Goal: Task Accomplishment & Management: Manage account settings

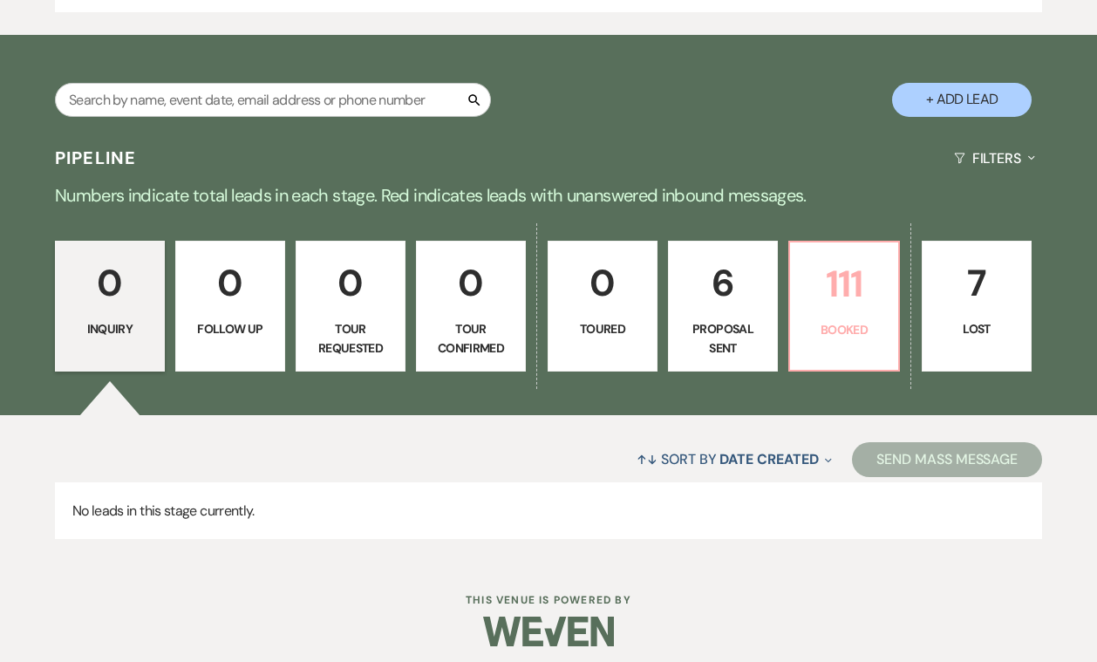
click at [830, 331] on link "111 Booked" at bounding box center [844, 306] width 112 height 131
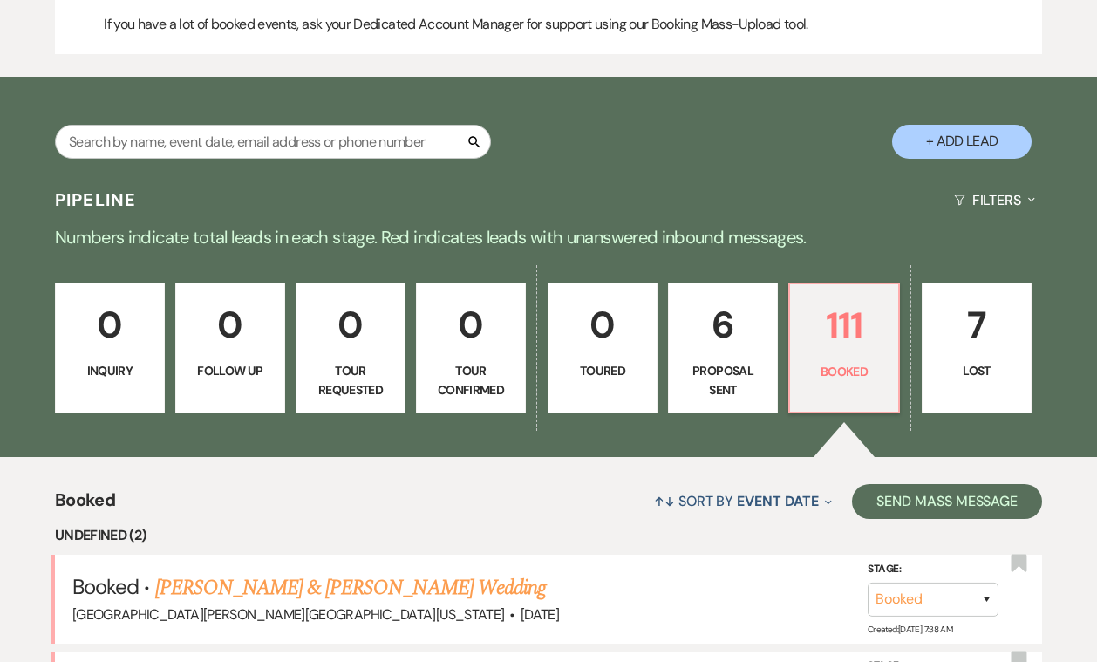
scroll to position [1625, 0]
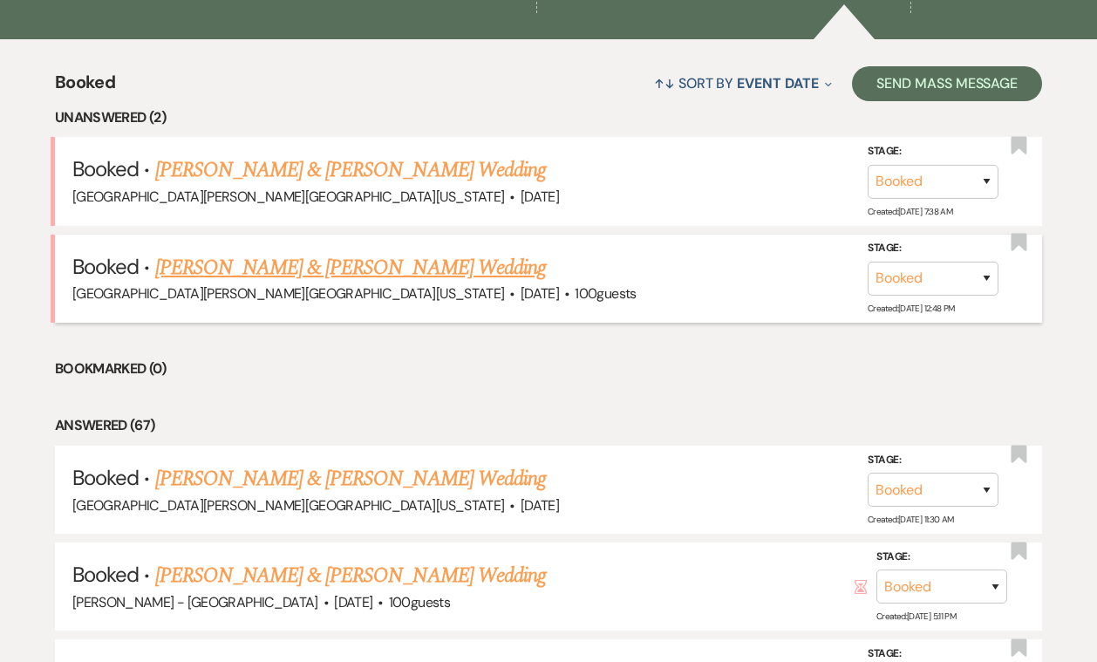
click at [392, 258] on link "[PERSON_NAME] & [PERSON_NAME] Wedding" at bounding box center [350, 267] width 391 height 31
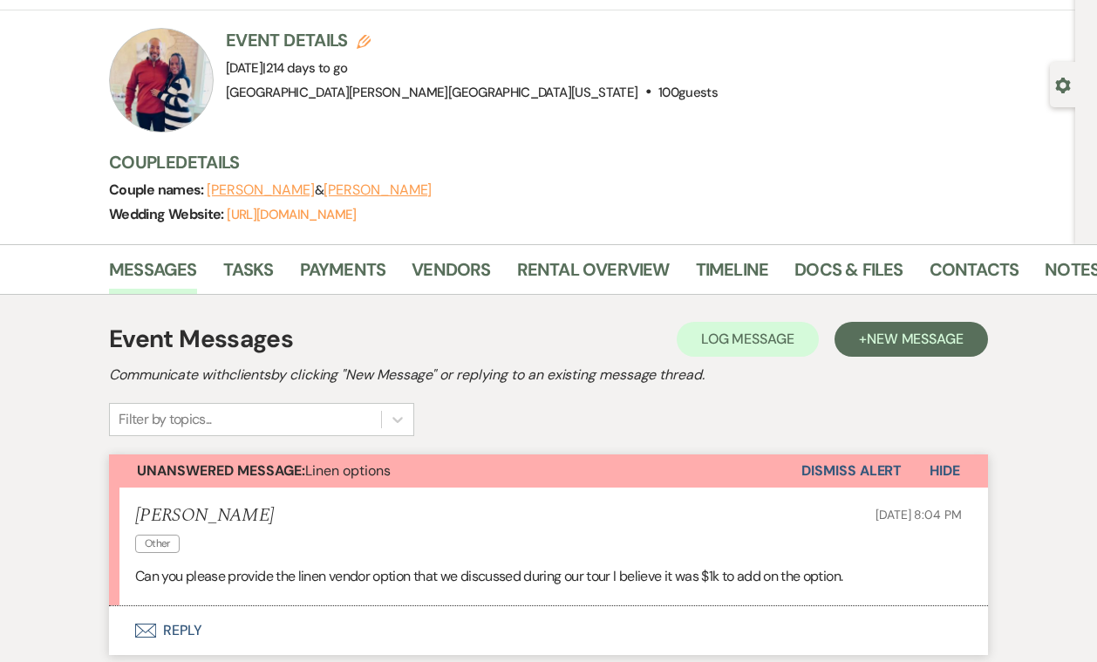
scroll to position [89, 0]
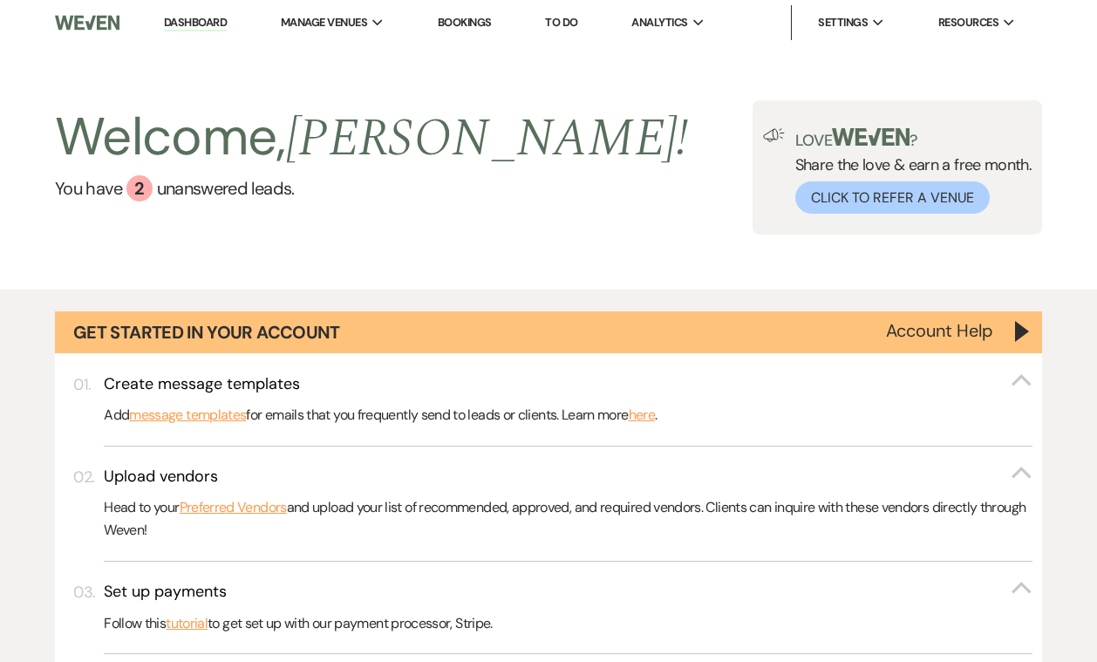
click at [584, 22] on li "To Do" at bounding box center [561, 22] width 50 height 35
click at [558, 29] on link "To Do" at bounding box center [561, 22] width 32 height 15
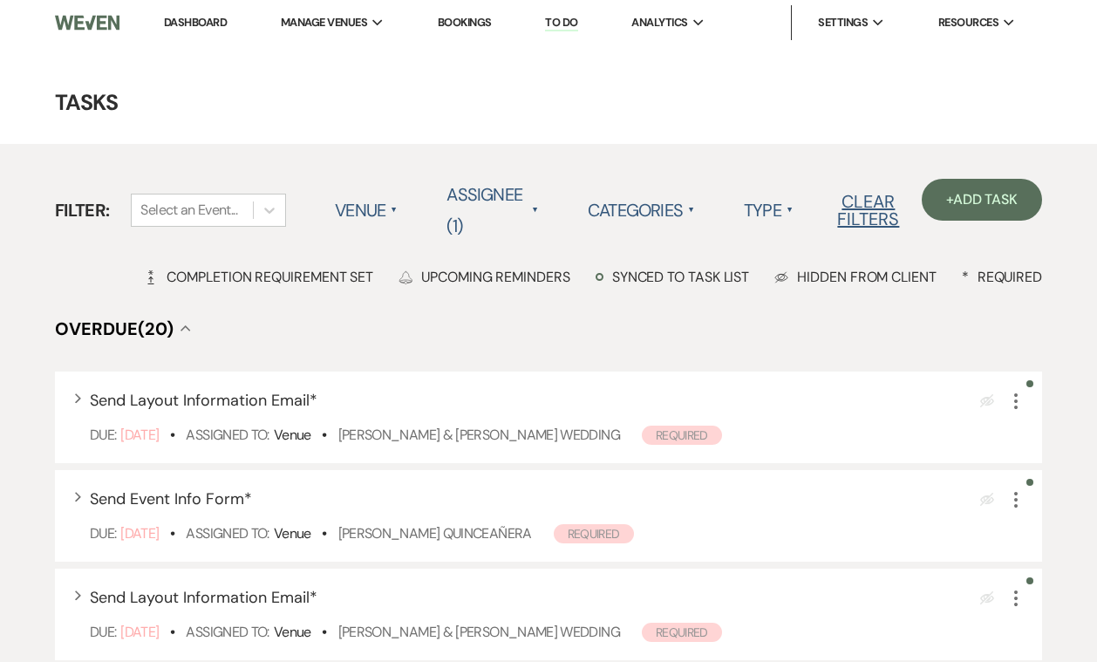
click at [951, 4] on nav "Dashboard Manage Venues Expand [GEOGRAPHIC_DATA][PERSON_NAME][GEOGRAPHIC_DATA][…" at bounding box center [548, 22] width 1097 height 45
